Goal: Transaction & Acquisition: Book appointment/travel/reservation

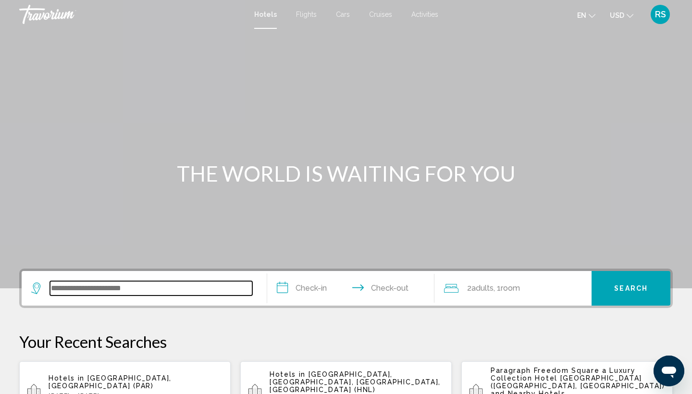
click at [125, 287] on input "Search widget" at bounding box center [151, 288] width 202 height 14
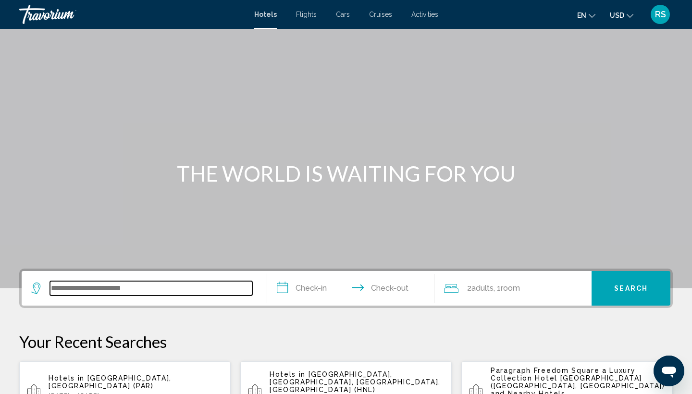
scroll to position [237, 0]
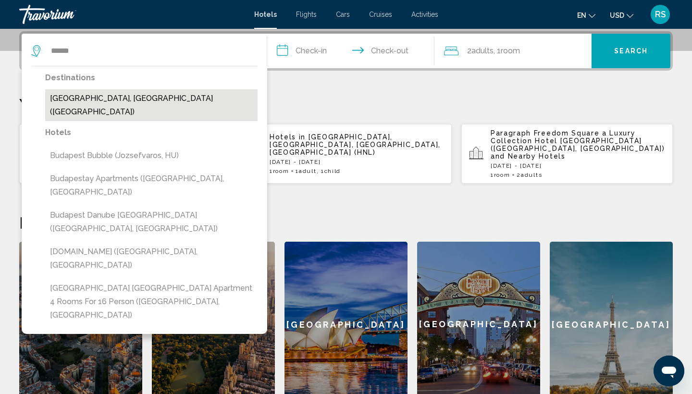
click at [92, 101] on button "[GEOGRAPHIC_DATA], [GEOGRAPHIC_DATA] ([GEOGRAPHIC_DATA])" at bounding box center [151, 105] width 212 height 32
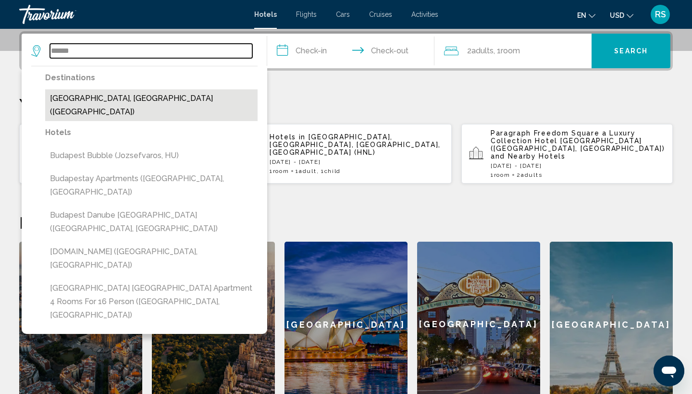
type input "**********"
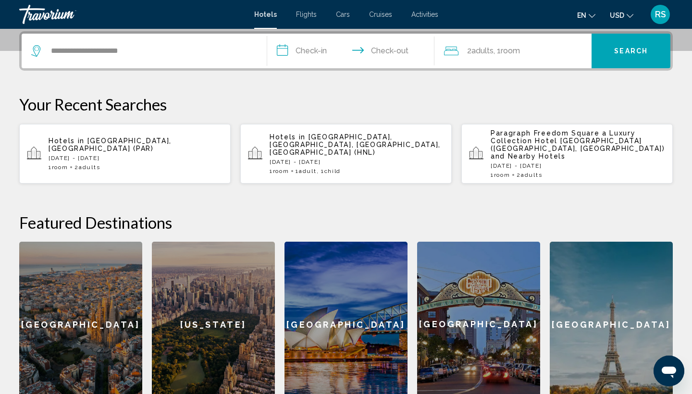
click at [312, 52] on input "**********" at bounding box center [352, 52] width 171 height 37
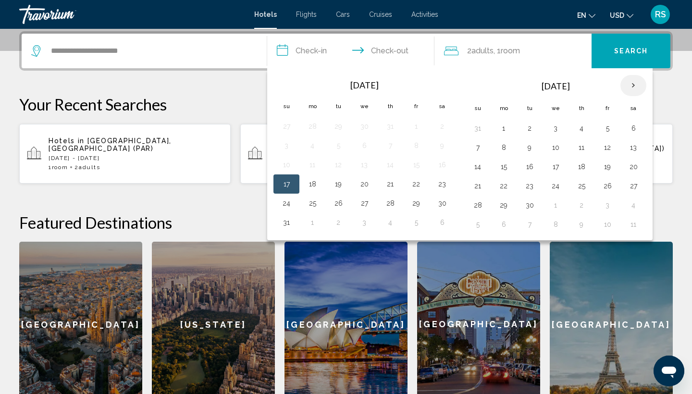
click at [633, 87] on th "Next month" at bounding box center [633, 85] width 26 height 21
click at [606, 168] on button "17" at bounding box center [606, 166] width 15 height 13
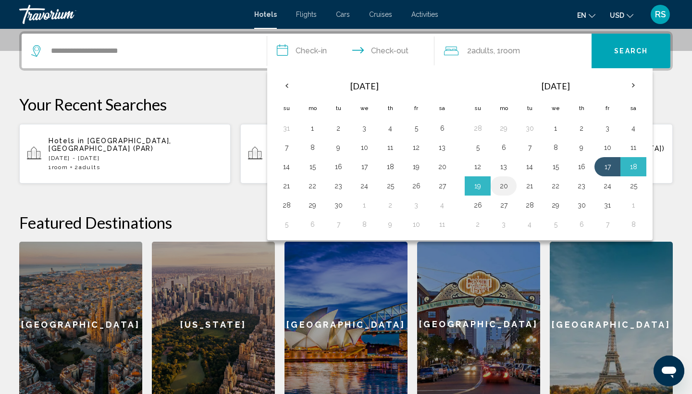
click at [507, 187] on button "20" at bounding box center [503, 185] width 15 height 13
type input "**********"
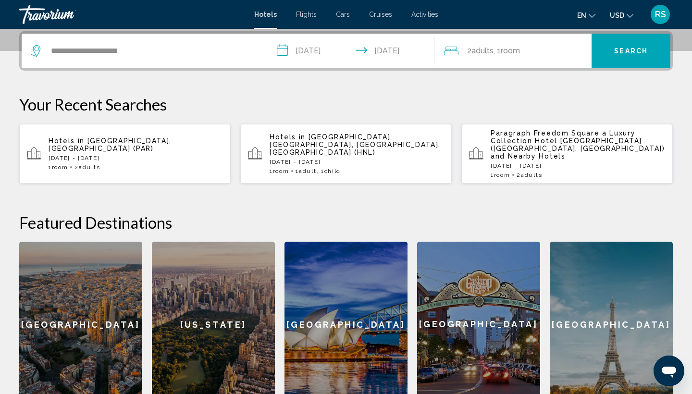
click at [631, 57] on button "Search" at bounding box center [630, 51] width 79 height 35
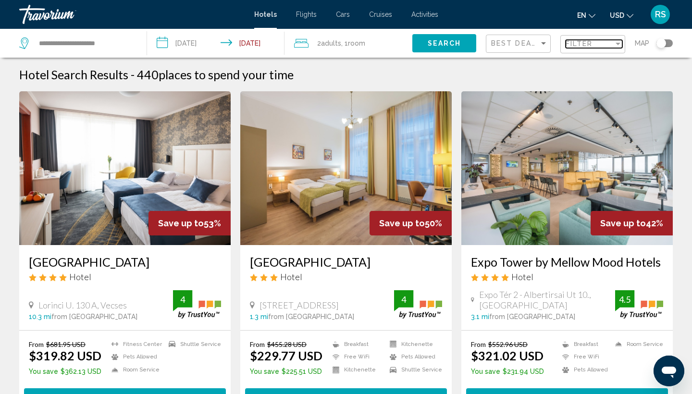
click at [618, 46] on div "Filter" at bounding box center [617, 44] width 9 height 8
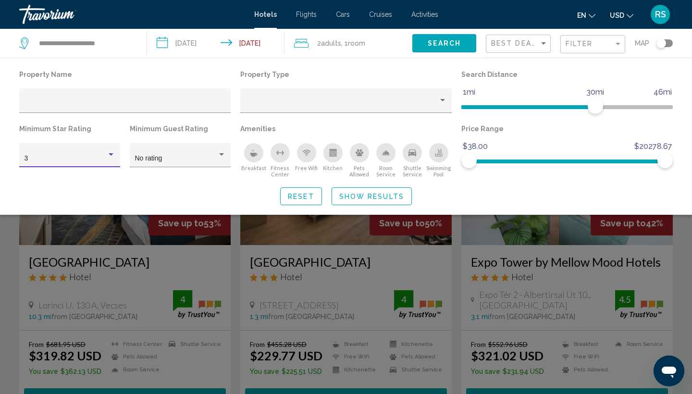
click at [113, 157] on div "Hotel Filters" at bounding box center [111, 155] width 9 height 8
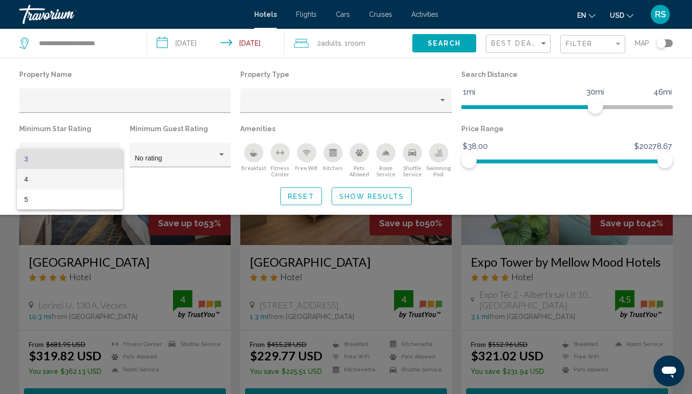
click at [107, 179] on span "4" at bounding box center [69, 179] width 91 height 20
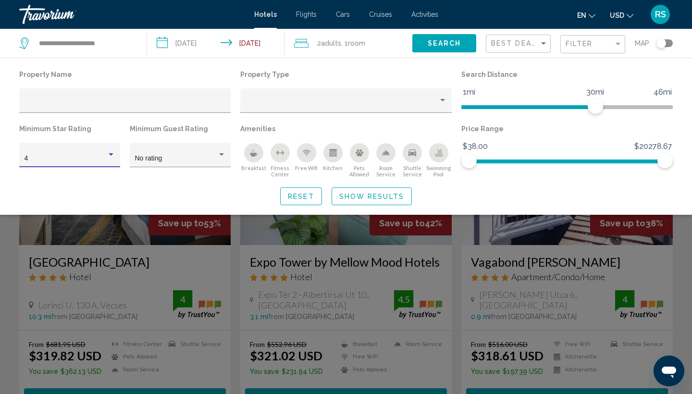
click at [363, 196] on span "Show Results" at bounding box center [371, 197] width 65 height 8
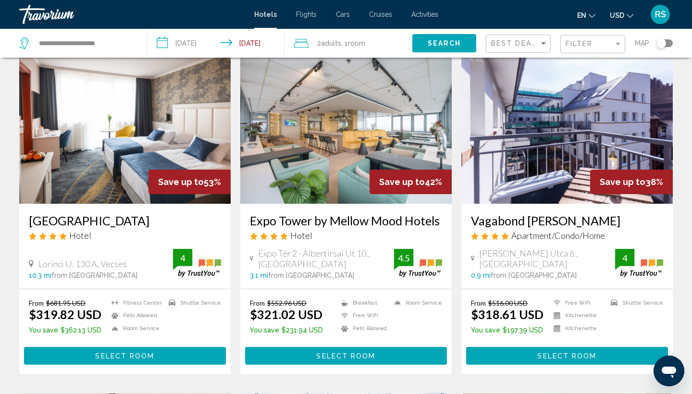
scroll to position [50, 0]
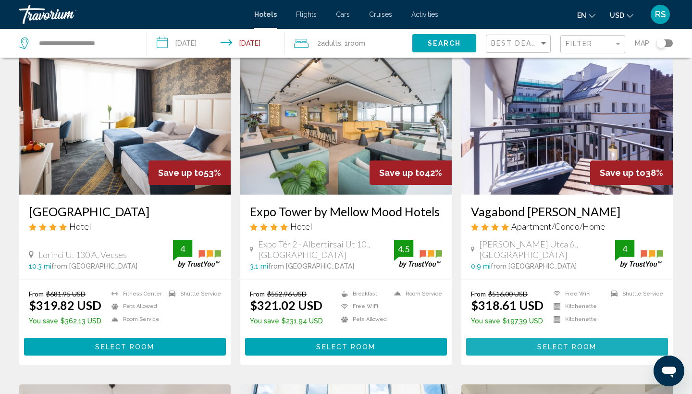
click at [548, 348] on span "Select Room" at bounding box center [566, 347] width 59 height 8
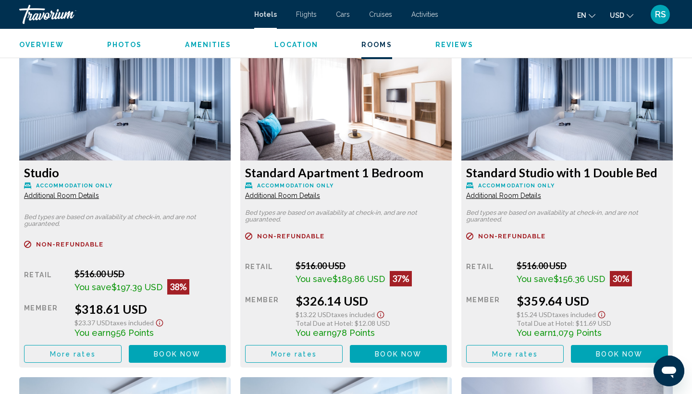
scroll to position [1293, 0]
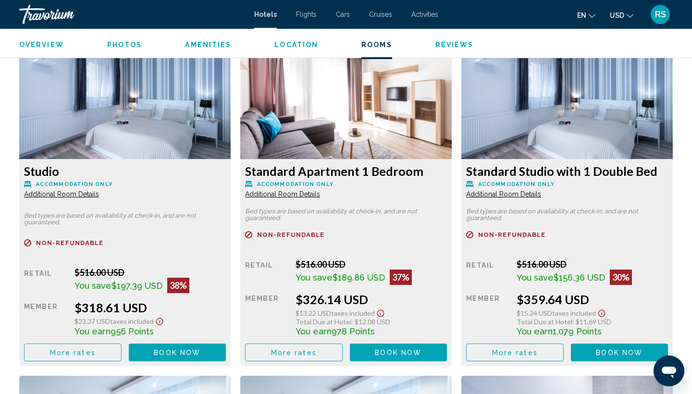
click at [80, 354] on span "More rates" at bounding box center [73, 353] width 46 height 8
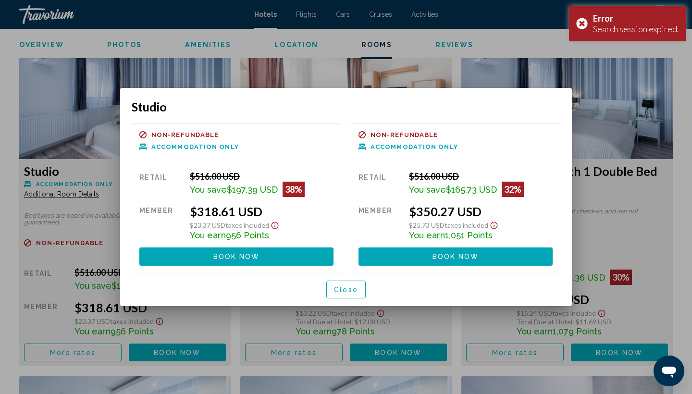
scroll to position [0, 0]
click at [582, 23] on div "Error Search session expired." at bounding box center [627, 24] width 117 height 36
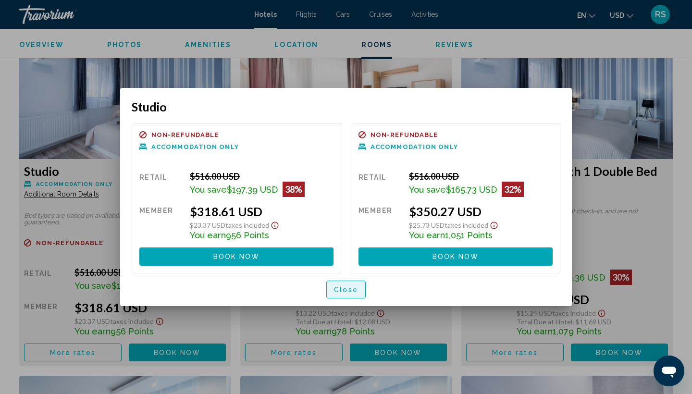
click at [350, 293] on span "Close" at bounding box center [346, 290] width 24 height 8
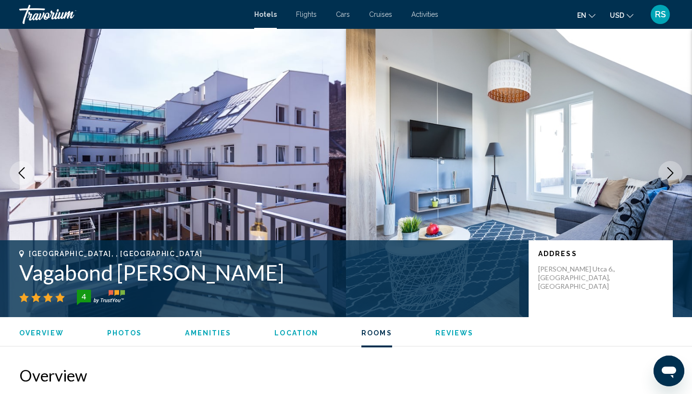
scroll to position [1293, 0]
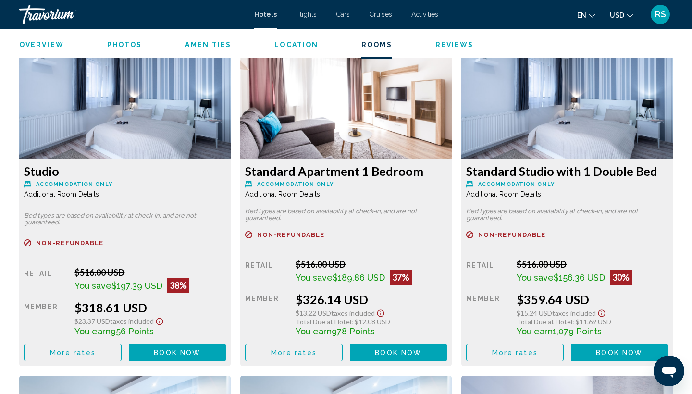
click at [96, 355] on span "More rates" at bounding box center [73, 353] width 46 height 8
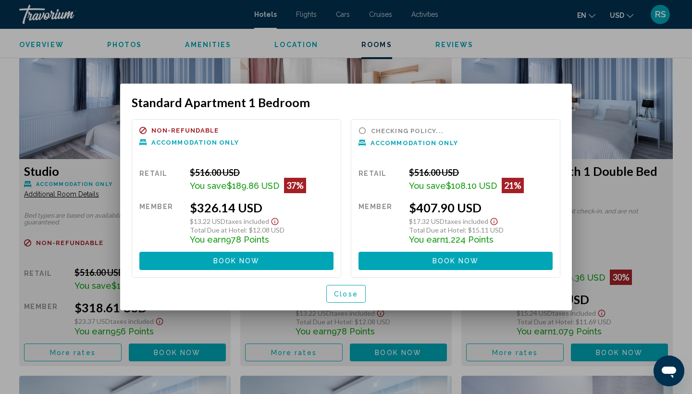
scroll to position [0, 0]
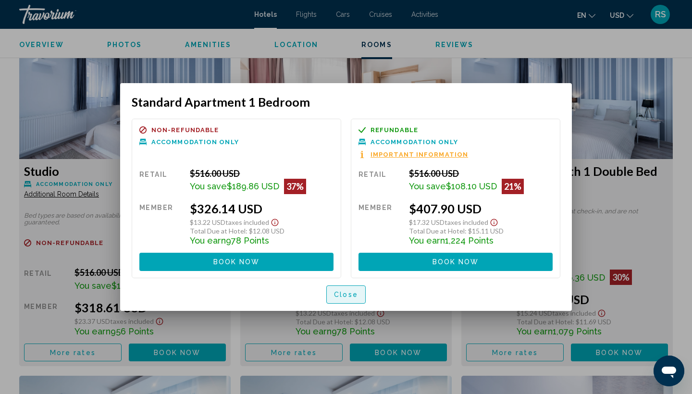
click at [344, 296] on span "Close" at bounding box center [346, 295] width 24 height 8
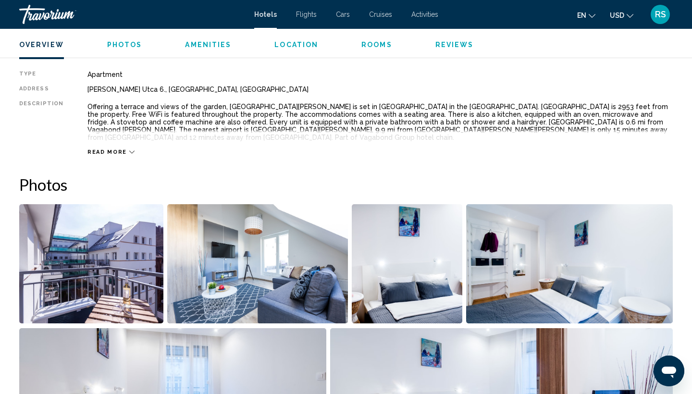
scroll to position [323, 0]
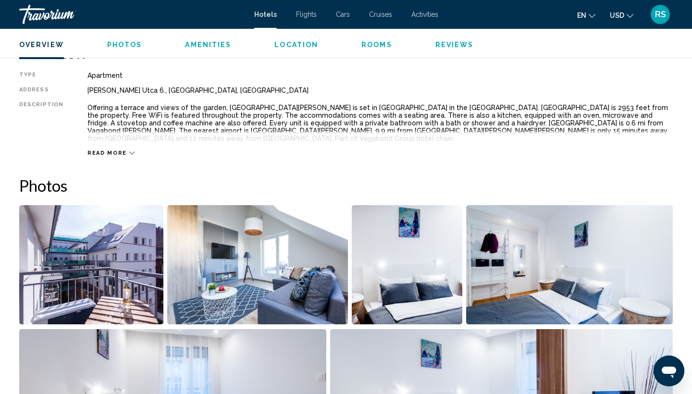
click at [129, 153] on icon "Main content" at bounding box center [131, 152] width 5 height 5
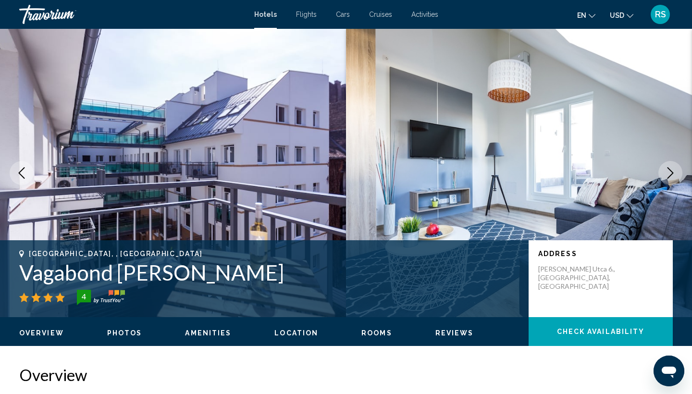
scroll to position [0, 0]
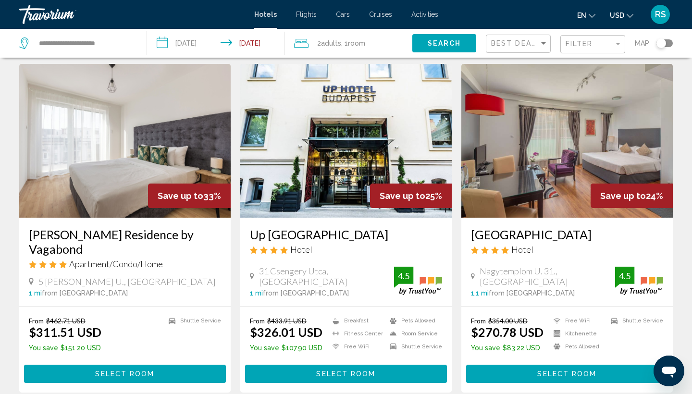
scroll to position [376, 0]
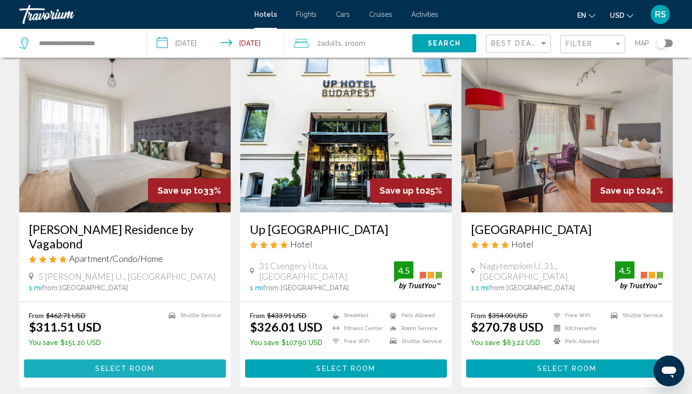
click at [126, 365] on span "Select Room" at bounding box center [124, 369] width 59 height 8
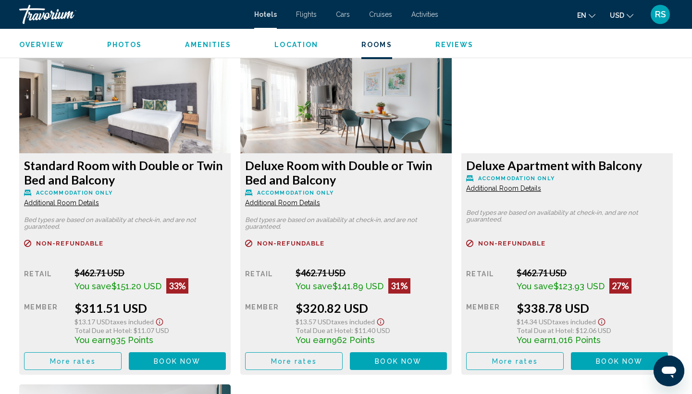
scroll to position [1328, 0]
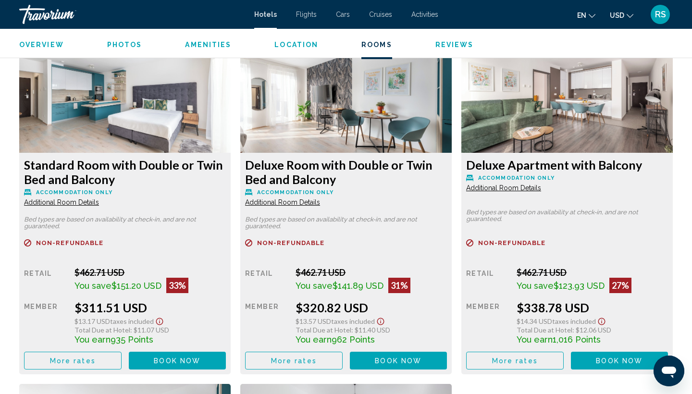
click at [89, 363] on span "More rates" at bounding box center [73, 361] width 46 height 8
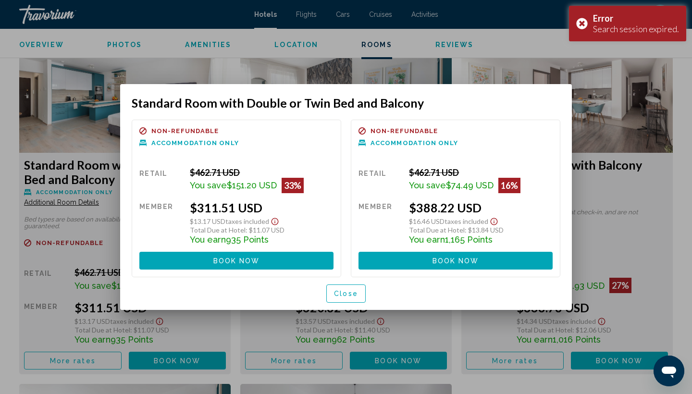
scroll to position [0, 0]
click at [583, 23] on div "Error Search session expired." at bounding box center [627, 24] width 117 height 36
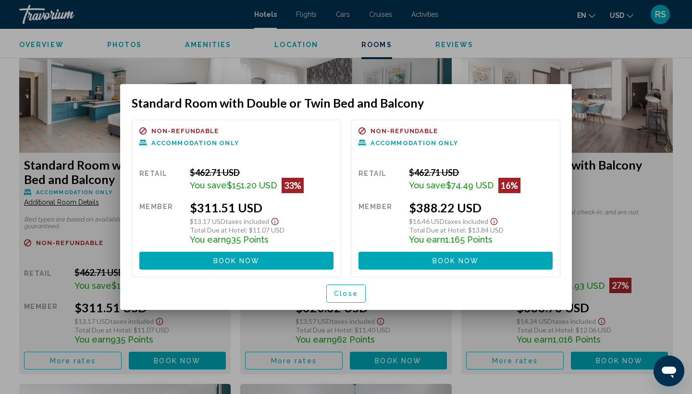
click at [343, 298] on span "Close" at bounding box center [346, 294] width 24 height 8
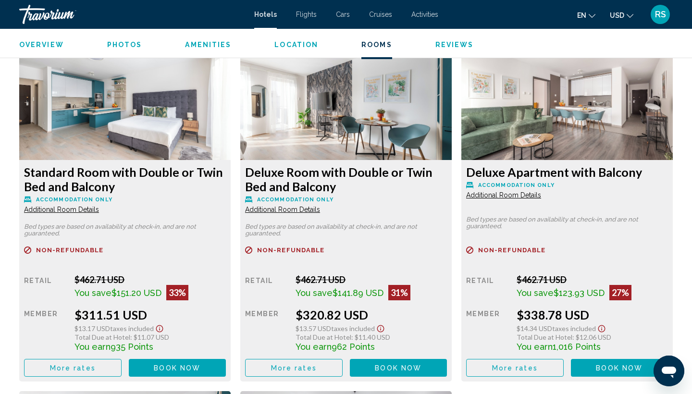
scroll to position [1315, 0]
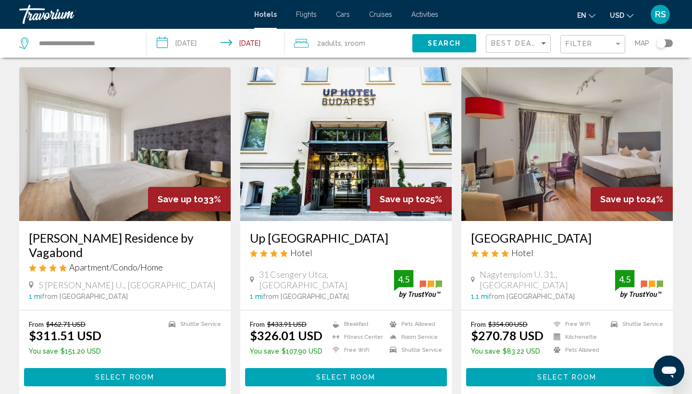
scroll to position [366, 0]
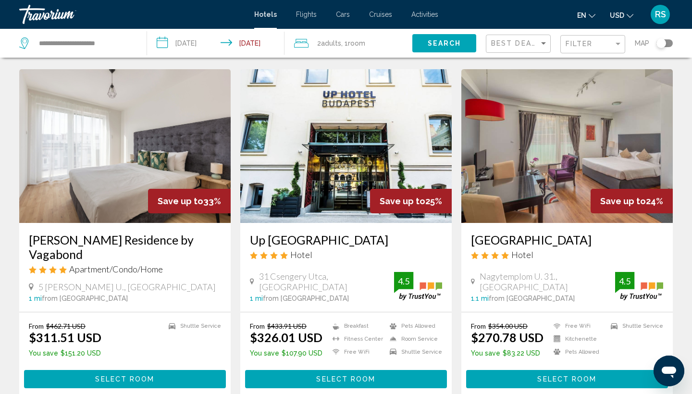
click at [319, 227] on div "Up [GEOGRAPHIC_DATA] Hotel [GEOGRAPHIC_DATA], [GEOGRAPHIC_DATA] 1 mi from [GEOG…" at bounding box center [345, 267] width 211 height 89
click at [334, 200] on img "Main content" at bounding box center [345, 146] width 211 height 154
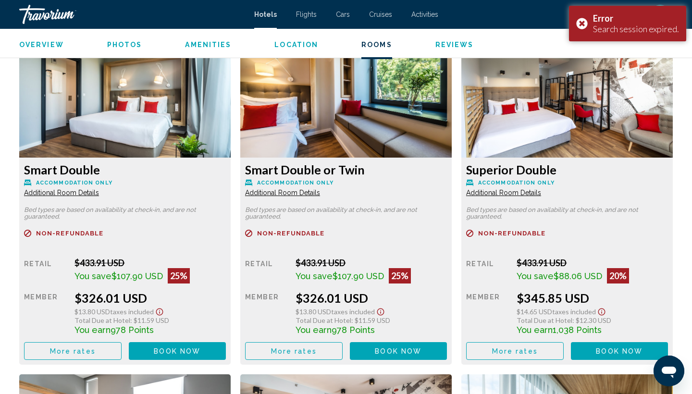
scroll to position [1305, 0]
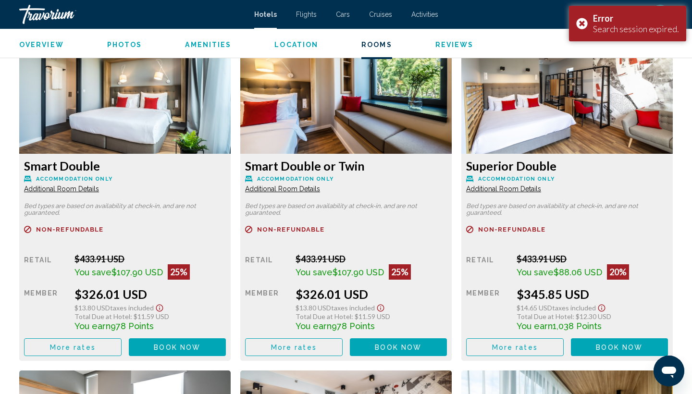
click at [93, 343] on span "More rates" at bounding box center [73, 347] width 46 height 8
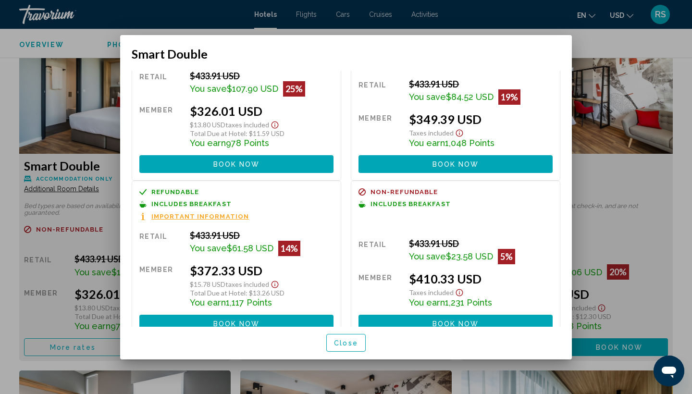
scroll to position [40, 0]
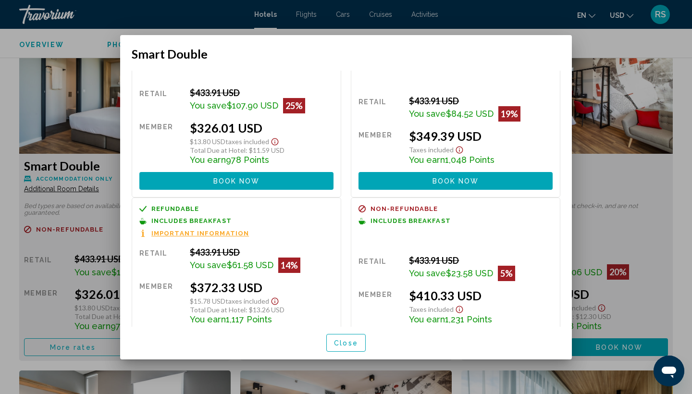
click at [342, 342] on span "Close" at bounding box center [346, 343] width 24 height 8
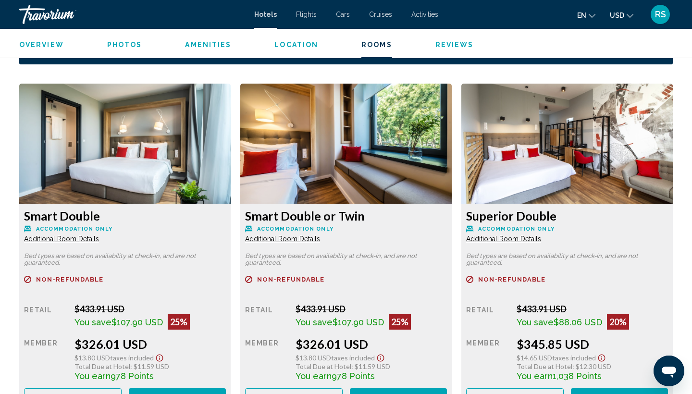
scroll to position [1257, 0]
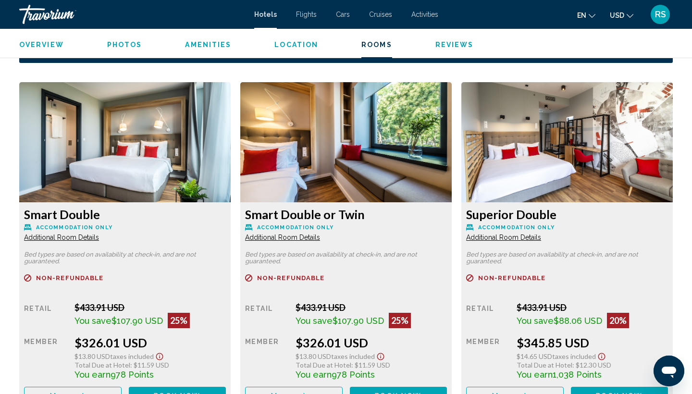
click at [84, 392] on span "More rates" at bounding box center [73, 396] width 46 height 8
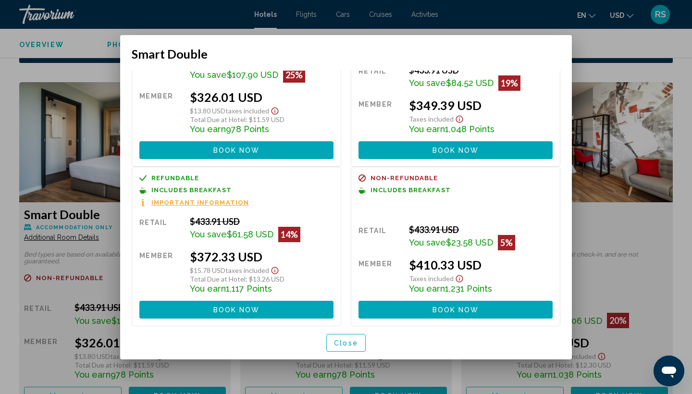
scroll to position [75, 0]
click at [342, 342] on span "Close" at bounding box center [346, 343] width 24 height 8
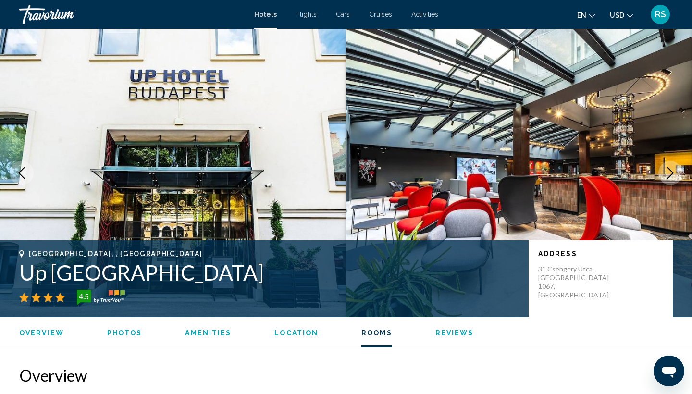
scroll to position [1257, 0]
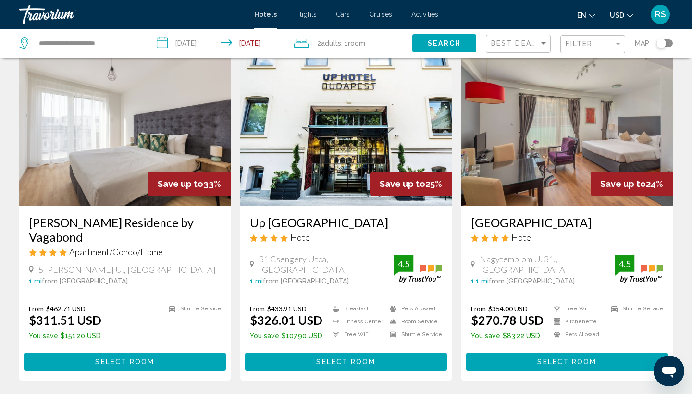
scroll to position [384, 0]
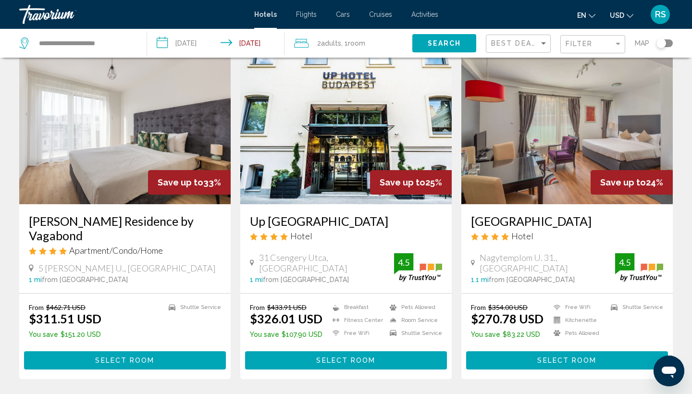
click at [540, 166] on img "Main content" at bounding box center [566, 127] width 211 height 154
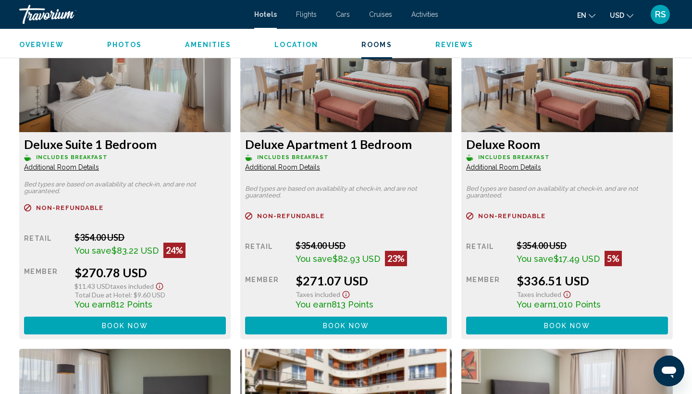
scroll to position [1352, 0]
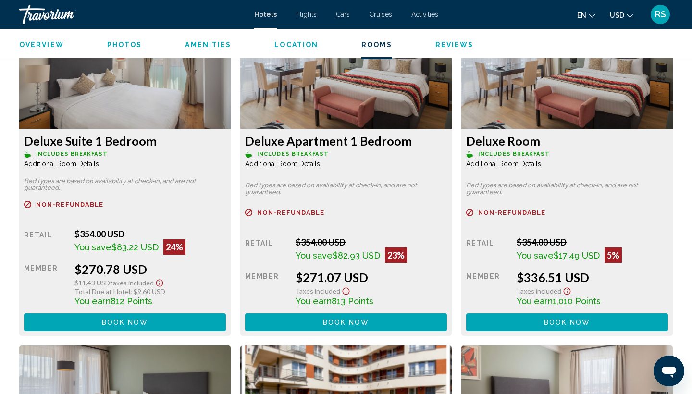
click at [70, 164] on span "Additional Room Details" at bounding box center [61, 164] width 75 height 8
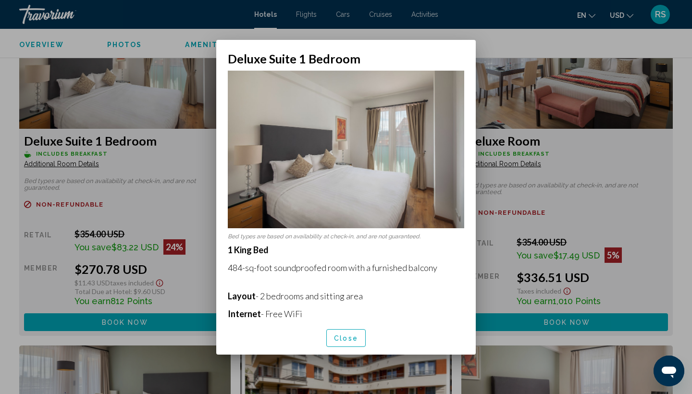
scroll to position [0, 0]
click at [347, 340] on span "Close" at bounding box center [346, 338] width 24 height 8
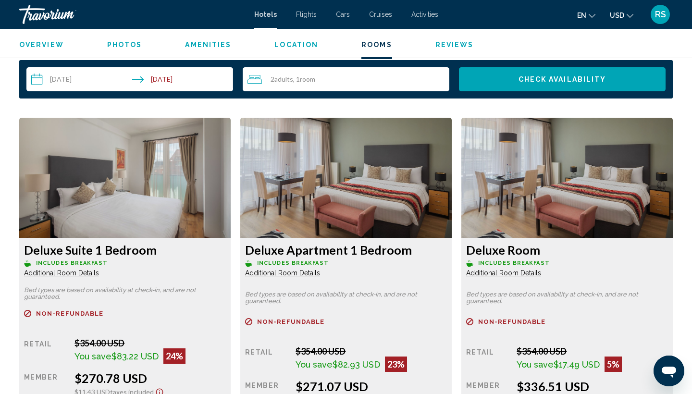
scroll to position [1226, 0]
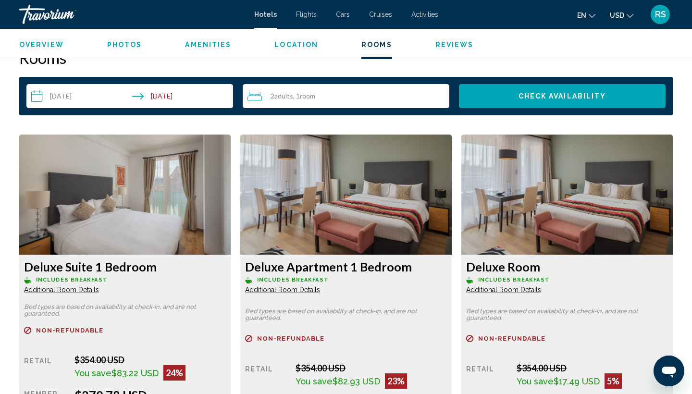
click at [305, 98] on span "Room" at bounding box center [307, 96] width 15 height 8
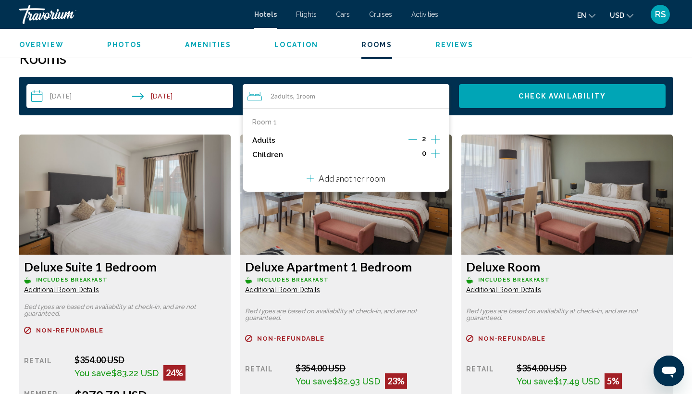
click at [436, 141] on icon "Increment adults" at bounding box center [435, 140] width 9 height 12
click at [376, 183] on p "Add another room" at bounding box center [351, 178] width 67 height 11
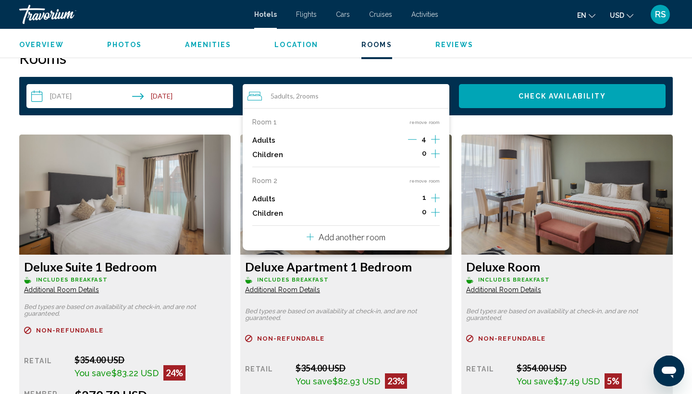
click at [423, 184] on button "remove room" at bounding box center [424, 181] width 30 height 6
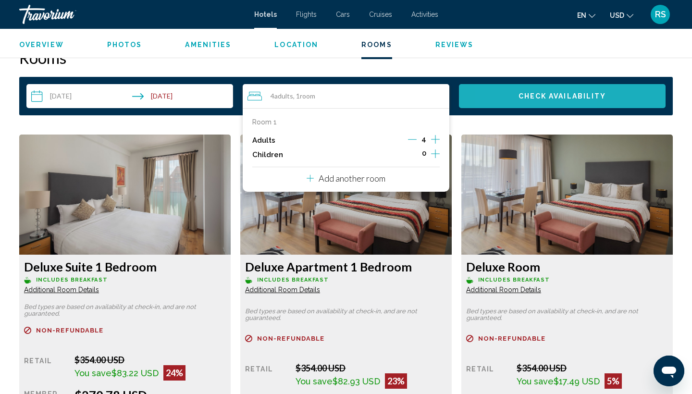
click at [509, 103] on button "Check Availability" at bounding box center [562, 96] width 207 height 24
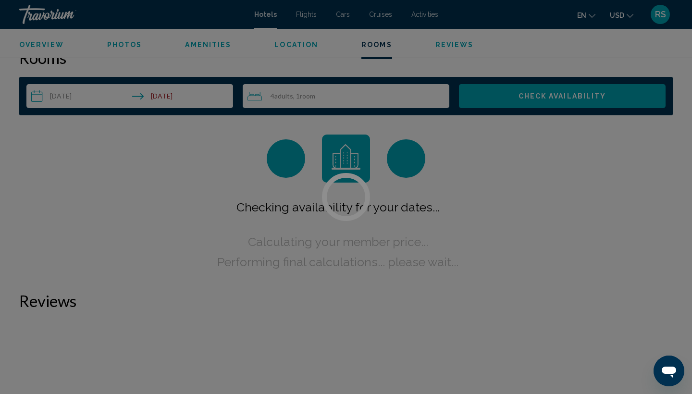
scroll to position [1216, 0]
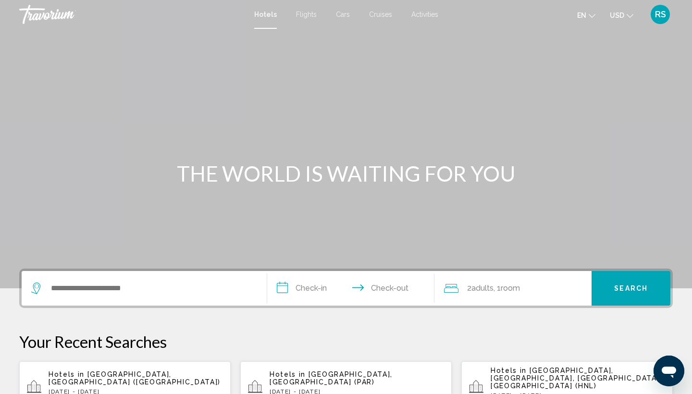
click at [130, 299] on div "Search widget" at bounding box center [144, 288] width 226 height 35
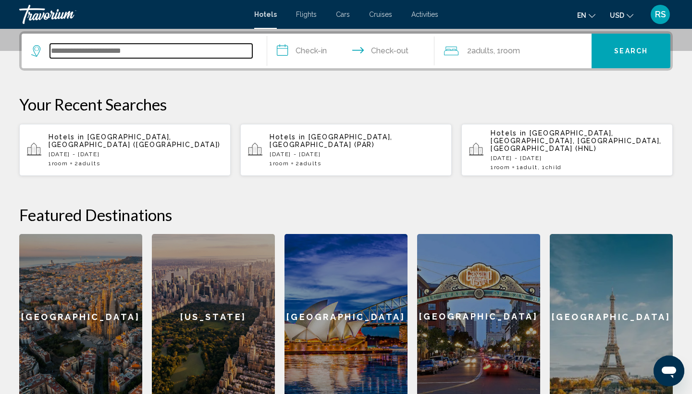
click at [82, 44] on input "Search widget" at bounding box center [151, 51] width 202 height 14
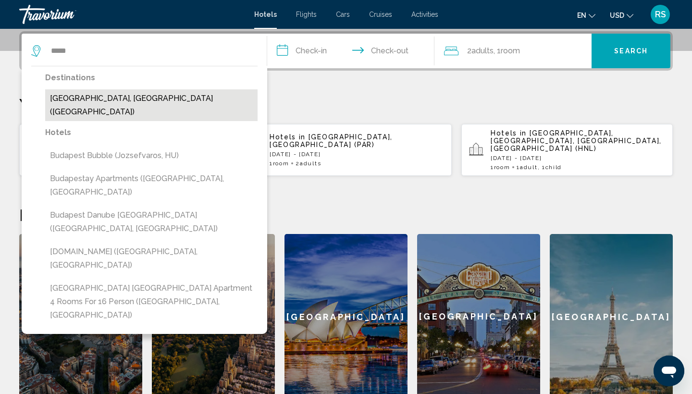
click at [90, 99] on button "[GEOGRAPHIC_DATA], [GEOGRAPHIC_DATA] ([GEOGRAPHIC_DATA])" at bounding box center [151, 105] width 212 height 32
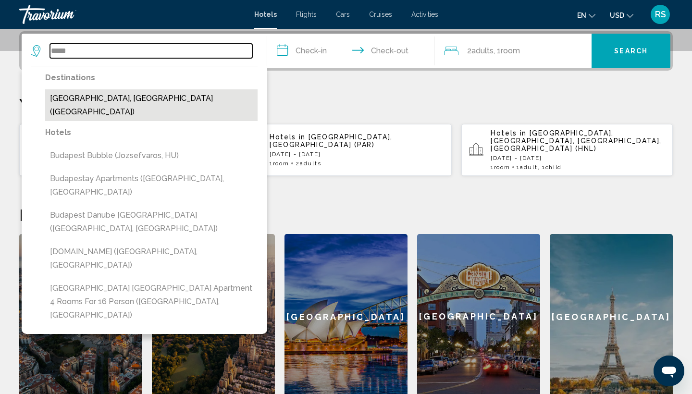
type input "**********"
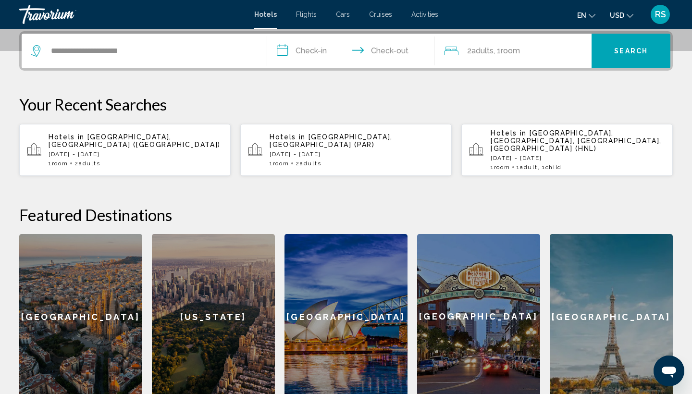
click at [308, 50] on input "**********" at bounding box center [352, 52] width 171 height 37
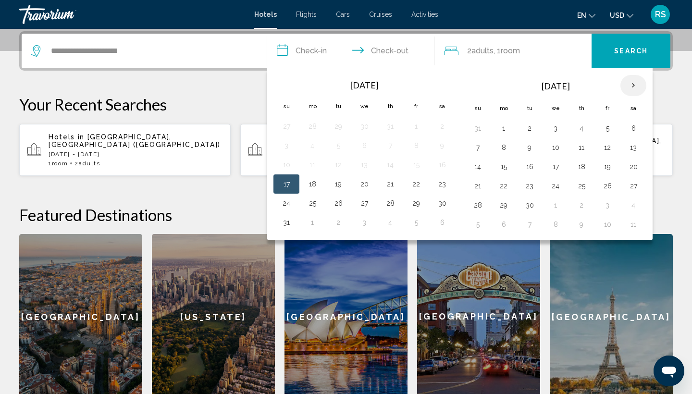
click at [629, 86] on th "Next month" at bounding box center [633, 85] width 26 height 21
click at [608, 163] on button "17" at bounding box center [606, 166] width 15 height 13
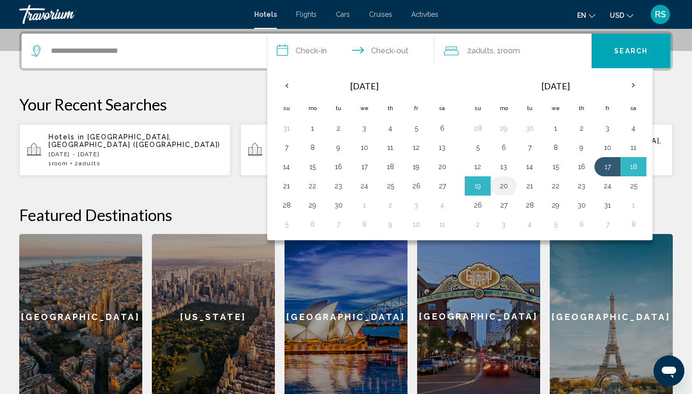
click at [503, 183] on button "20" at bounding box center [503, 185] width 15 height 13
type input "**********"
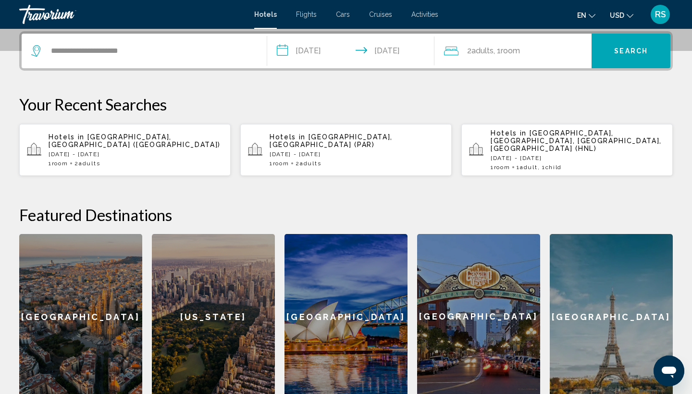
click at [534, 47] on div "2 Adult Adults , 1 Room rooms" at bounding box center [518, 50] width 148 height 13
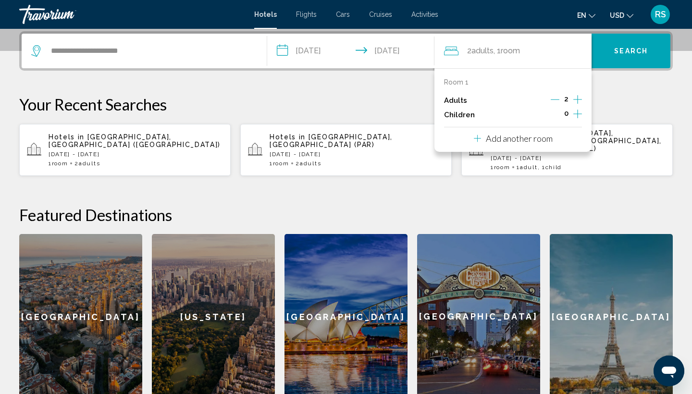
click at [577, 103] on icon "Increment adults" at bounding box center [577, 99] width 9 height 9
click at [632, 48] on span "Search" at bounding box center [631, 52] width 34 height 8
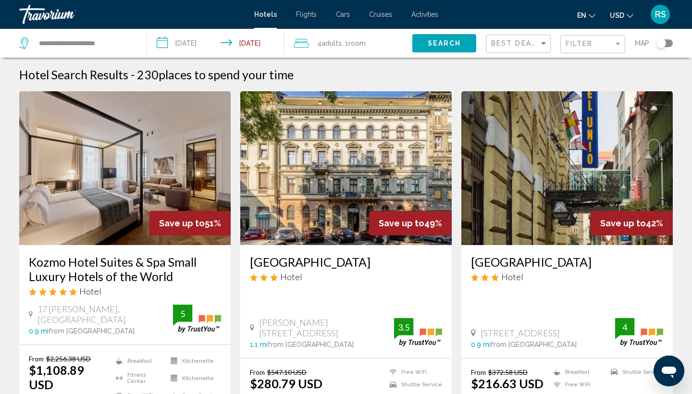
scroll to position [12, 0]
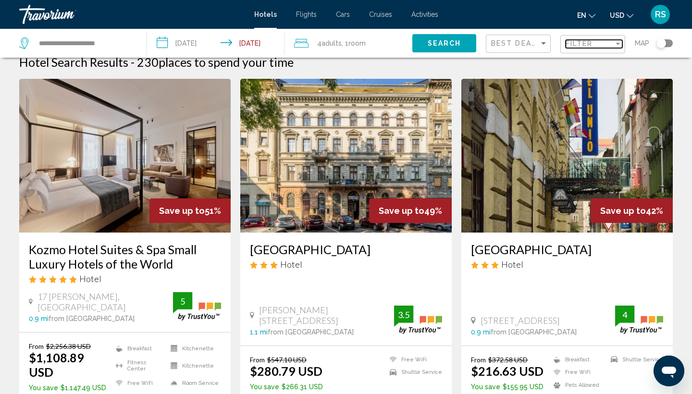
click at [616, 47] on div "Filter" at bounding box center [617, 44] width 9 height 8
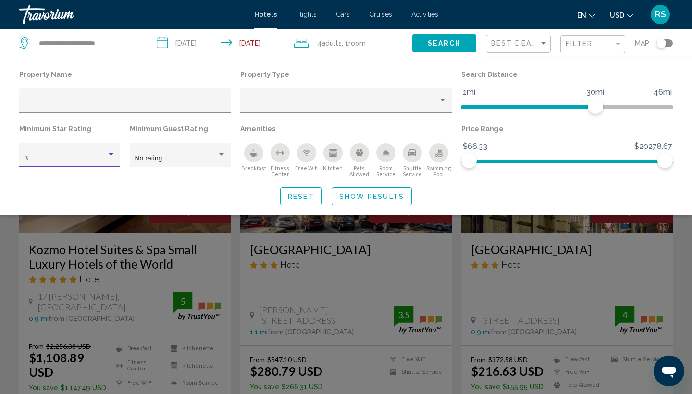
click at [110, 155] on div "Hotel Filters" at bounding box center [111, 154] width 5 height 2
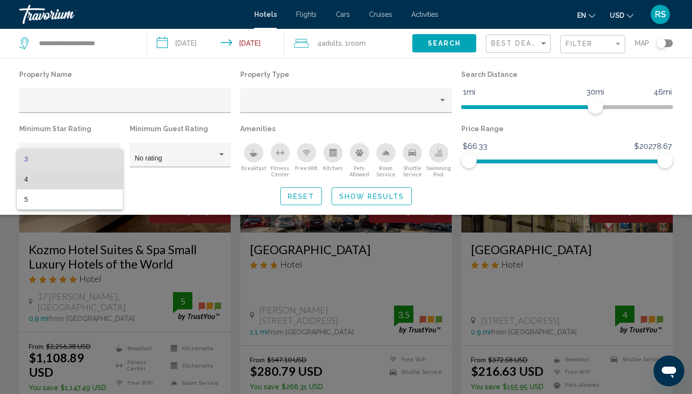
click at [108, 178] on span "4" at bounding box center [69, 179] width 91 height 20
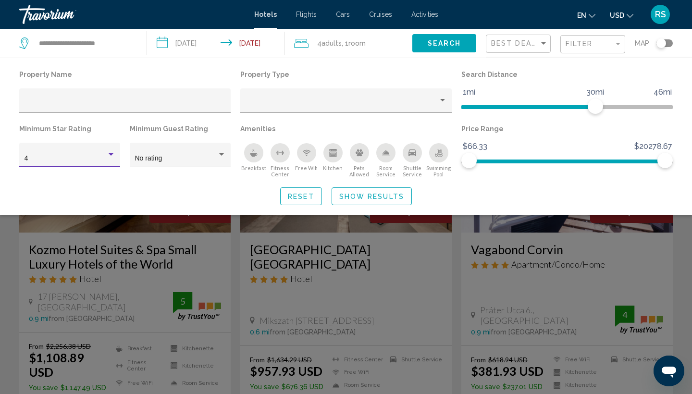
click at [368, 203] on button "Show Results" at bounding box center [371, 196] width 80 height 18
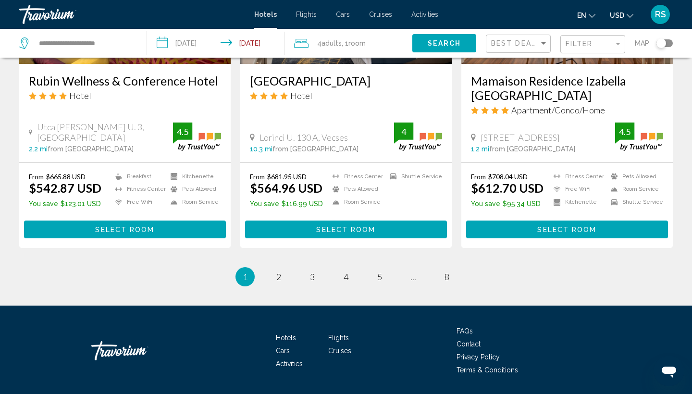
scroll to position [1253, 0]
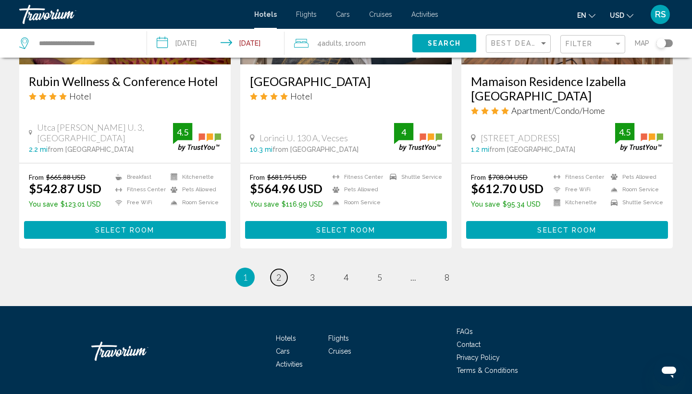
click at [275, 269] on link "page 2" at bounding box center [278, 277] width 17 height 17
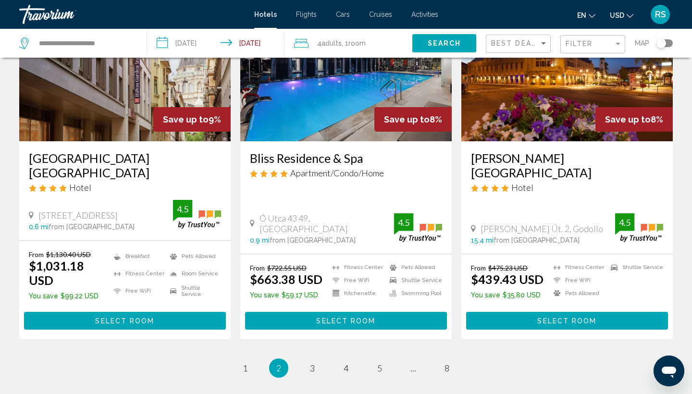
scroll to position [1168, 0]
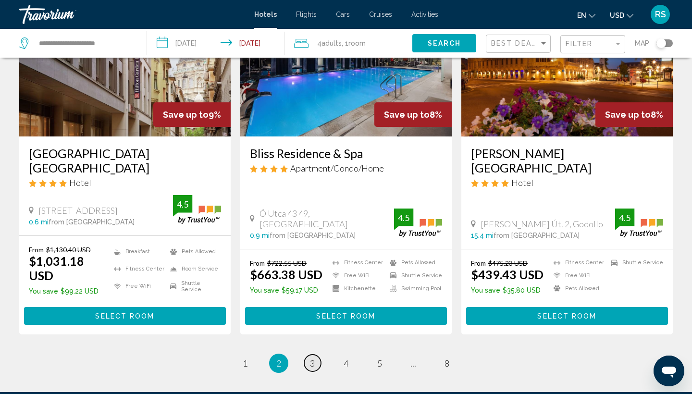
click at [312, 358] on span "3" at bounding box center [312, 363] width 5 height 11
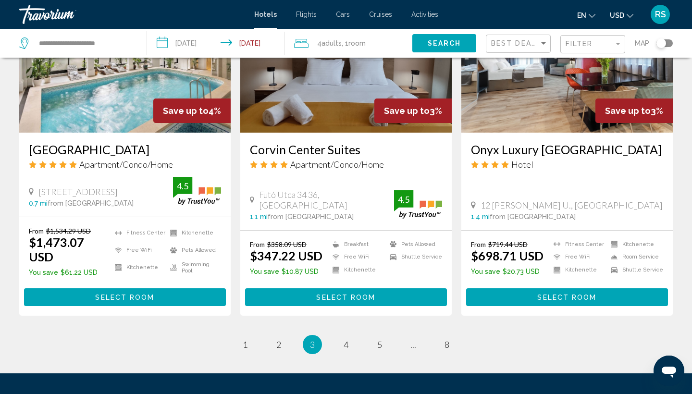
scroll to position [1190, 0]
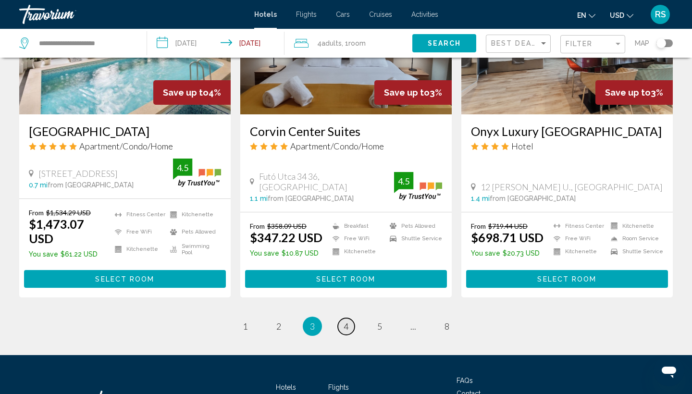
click at [342, 318] on link "page 4" at bounding box center [346, 326] width 17 height 17
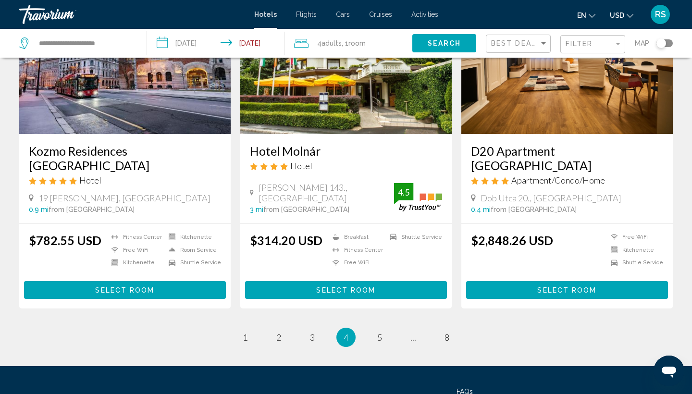
scroll to position [1184, 0]
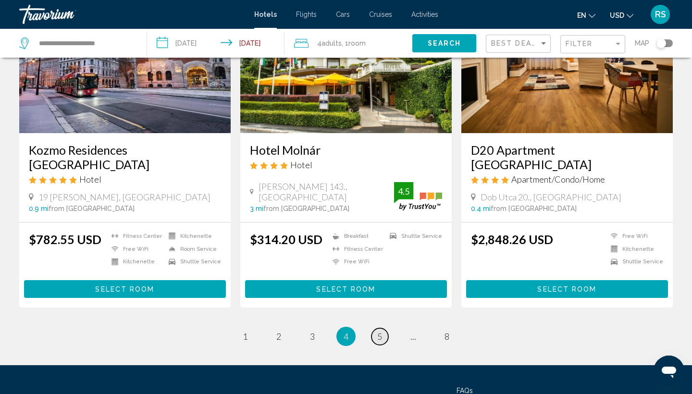
click at [378, 331] on span "5" at bounding box center [379, 336] width 5 height 11
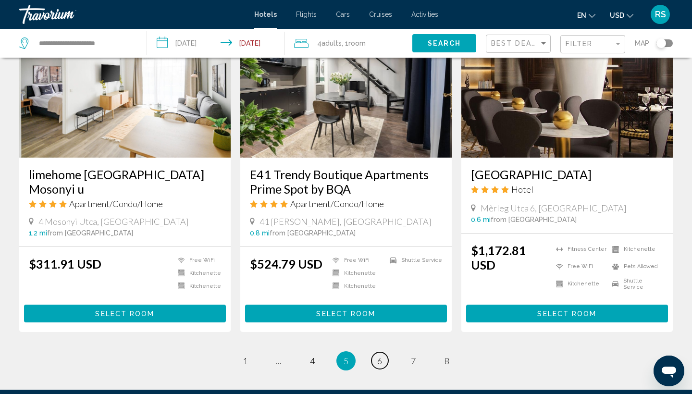
scroll to position [1141, 0]
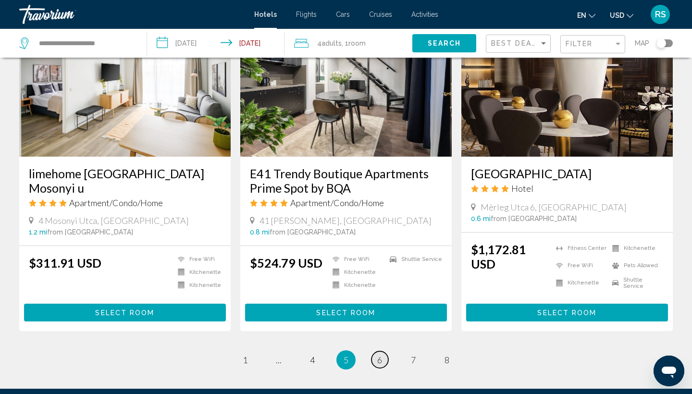
click at [379, 354] on span "6" at bounding box center [379, 359] width 5 height 11
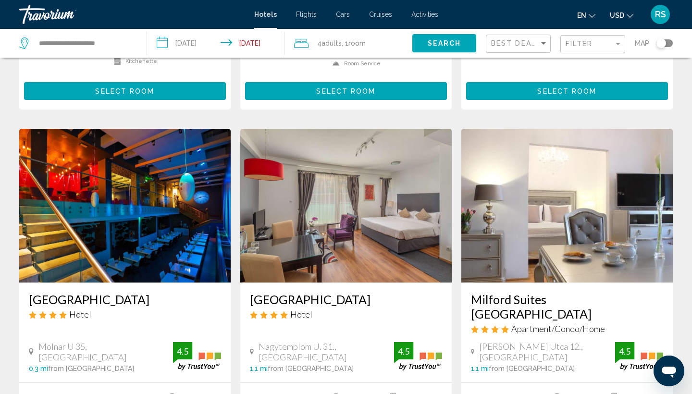
scroll to position [1063, 0]
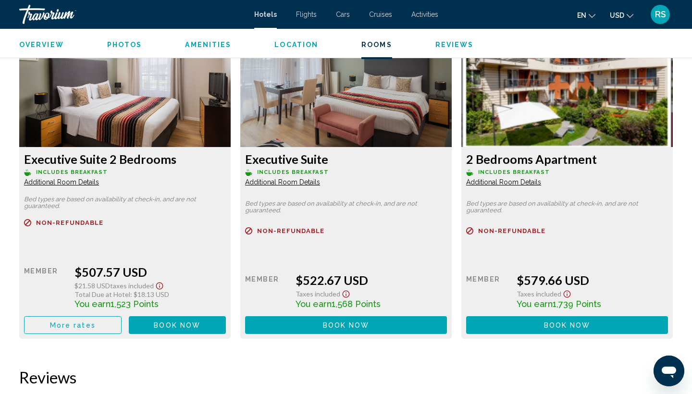
scroll to position [1333, 0]
click at [73, 328] on span "More rates" at bounding box center [73, 325] width 46 height 8
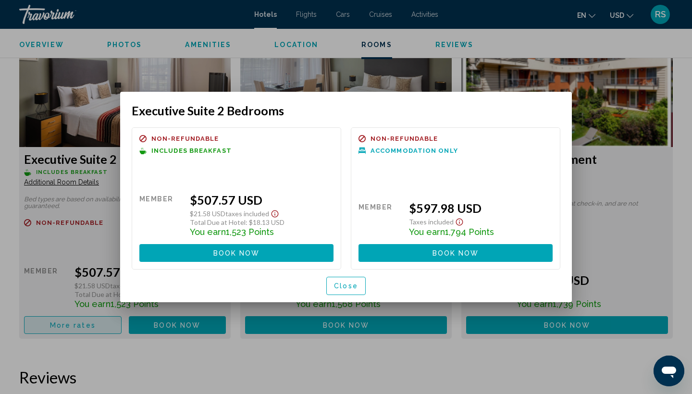
scroll to position [0, 0]
click at [348, 287] on span "Close" at bounding box center [346, 286] width 24 height 8
